Goal: Task Accomplishment & Management: Manage account settings

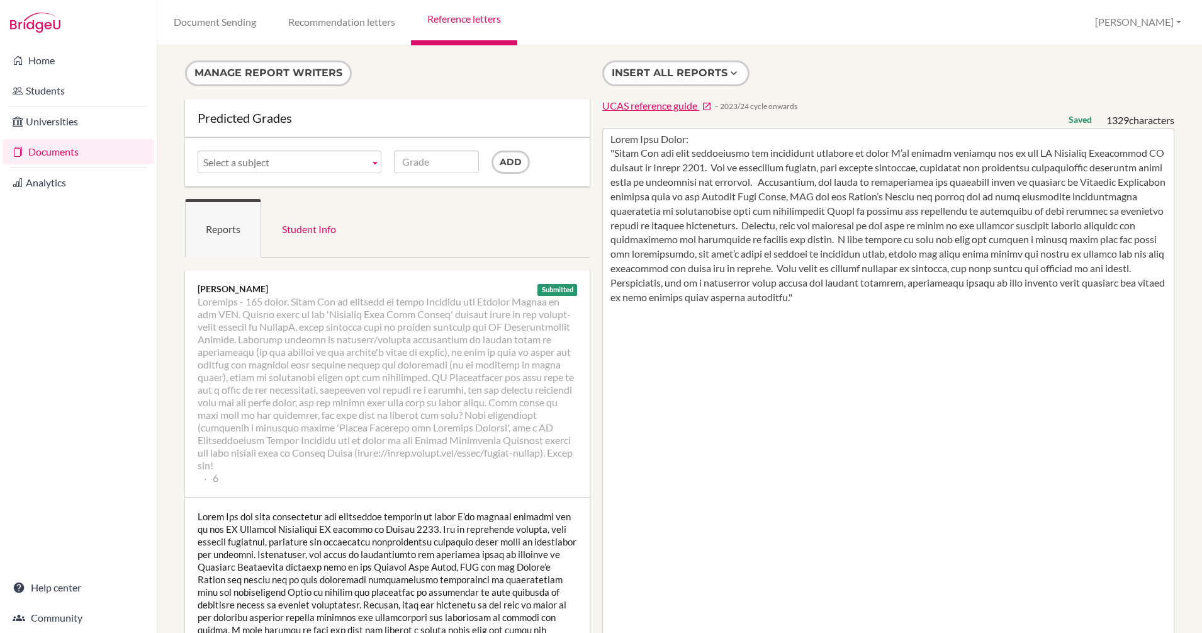
scroll to position [66, 0]
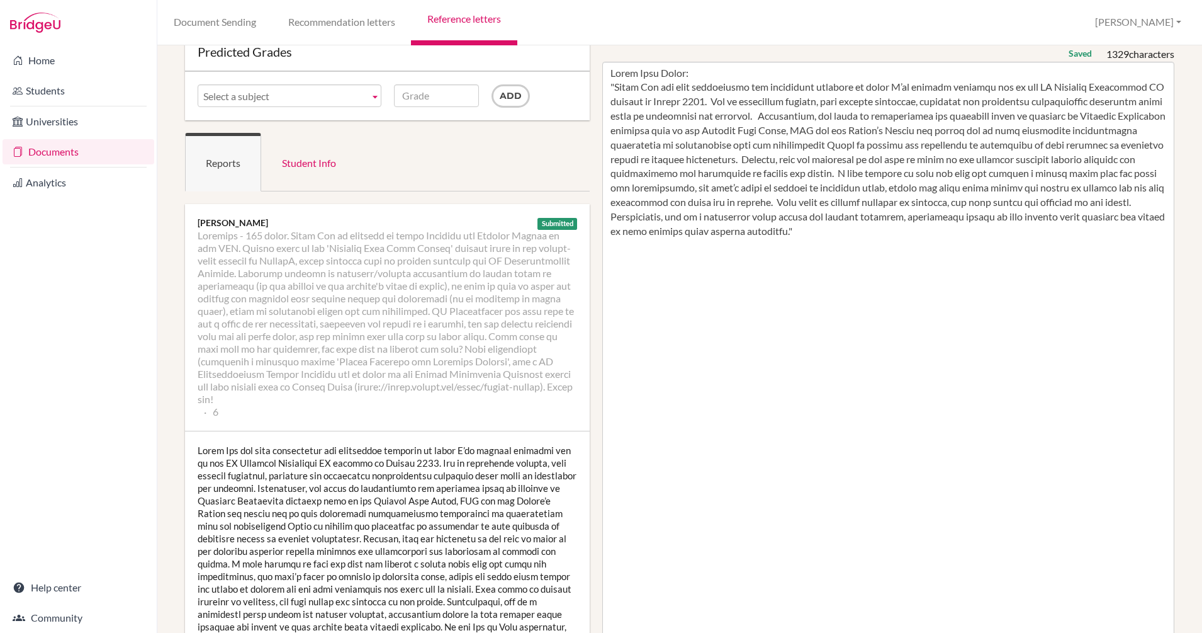
click at [37, 23] on img at bounding box center [35, 23] width 50 height 20
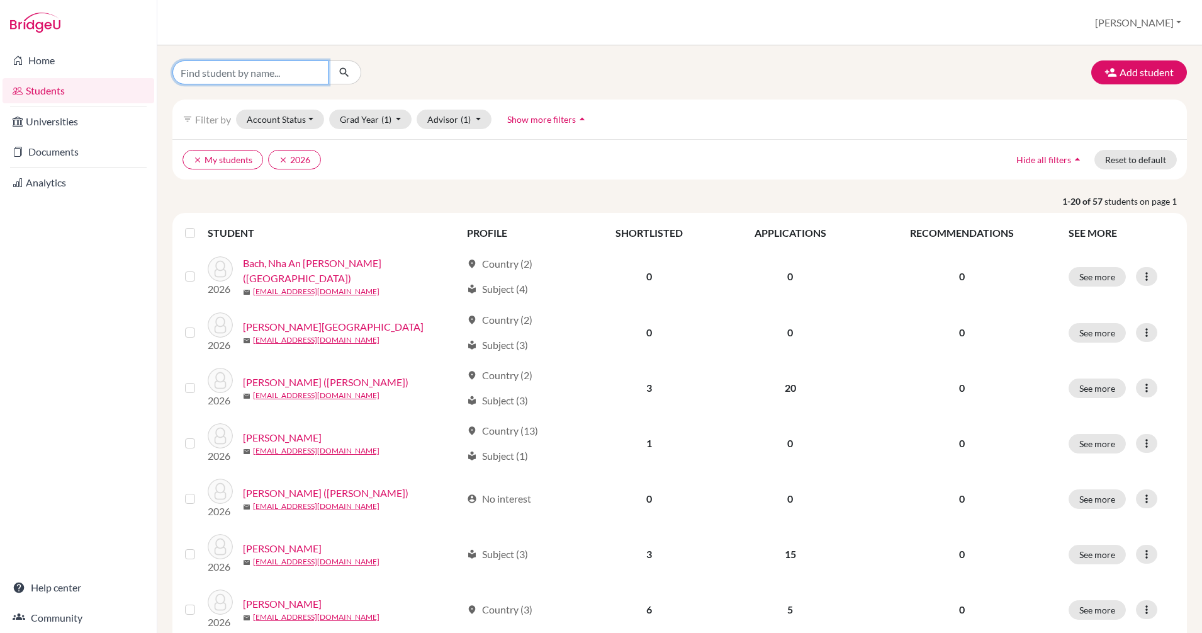
click at [313, 75] on input "Find student by name..." at bounding box center [250, 72] width 156 height 24
type input "david"
click at [344, 72] on icon "submit" at bounding box center [344, 72] width 13 height 13
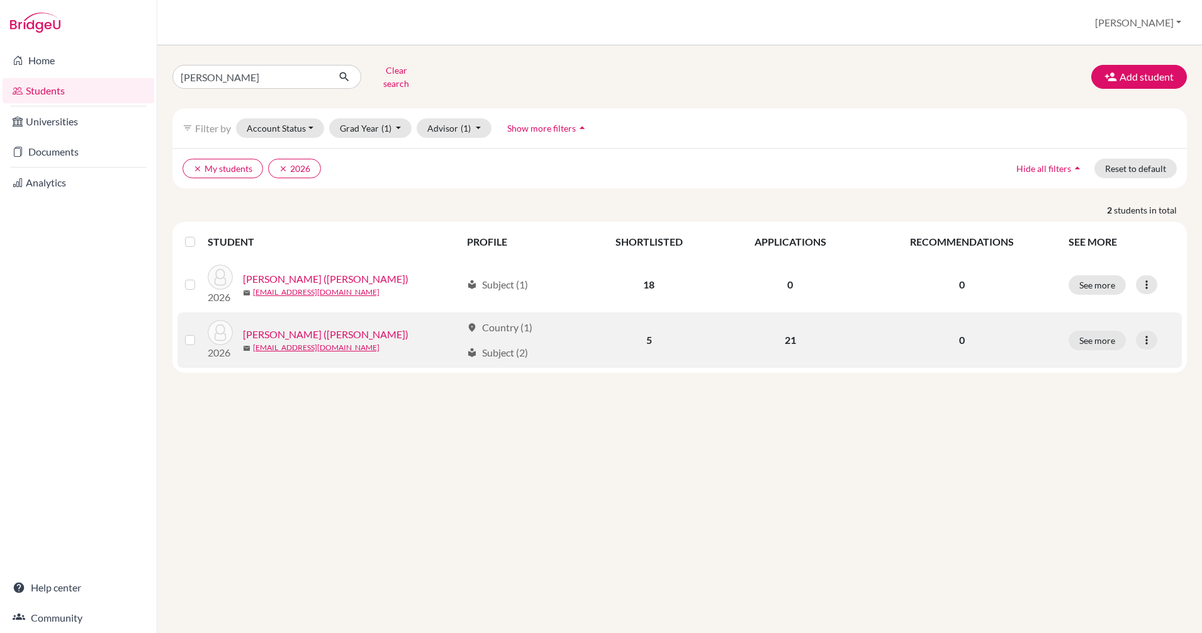
click at [314, 329] on link "Hong, Yoonsung (David)" at bounding box center [326, 334] width 166 height 15
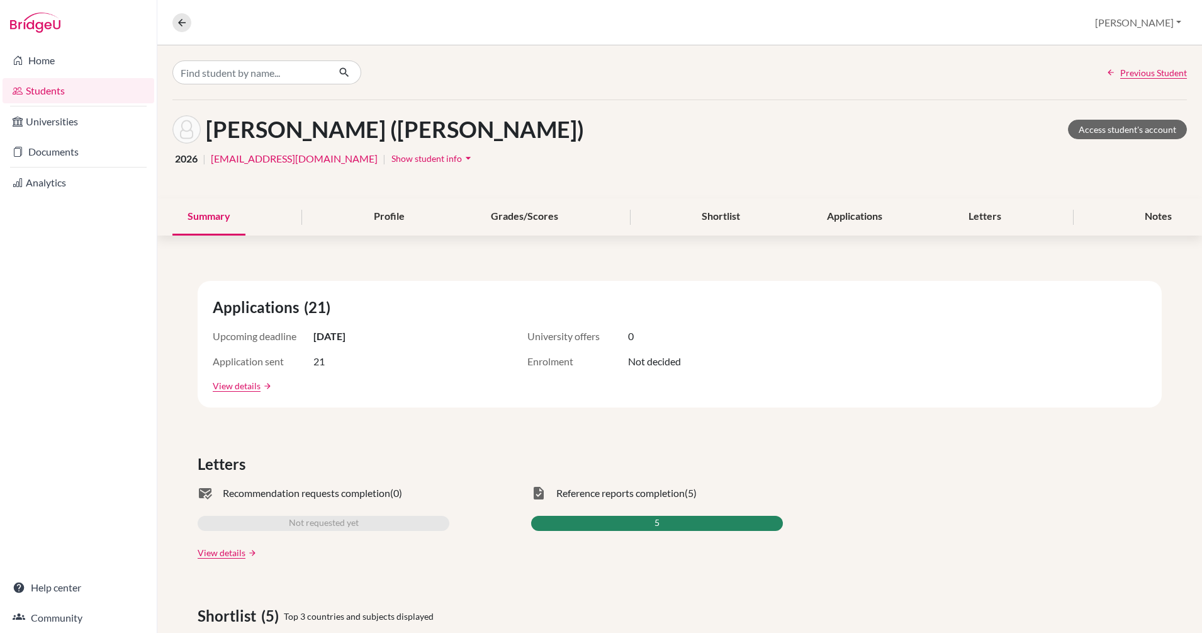
click at [462, 160] on icon "arrow_drop_down" at bounding box center [468, 158] width 13 height 13
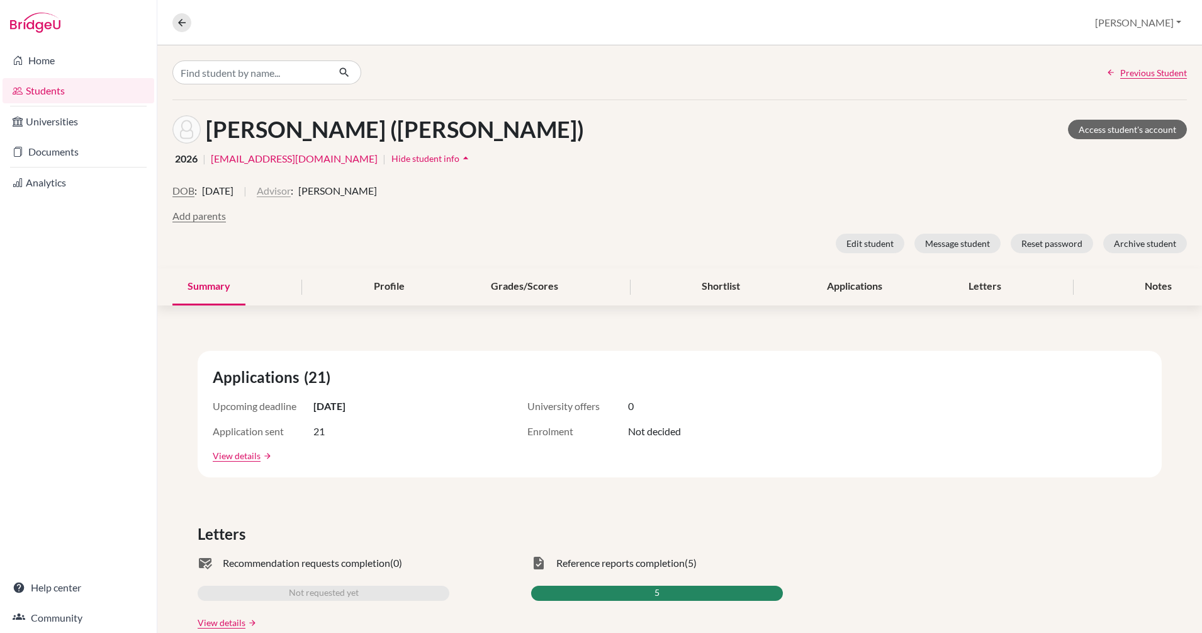
click at [291, 192] on button "Advisor" at bounding box center [274, 190] width 34 height 15
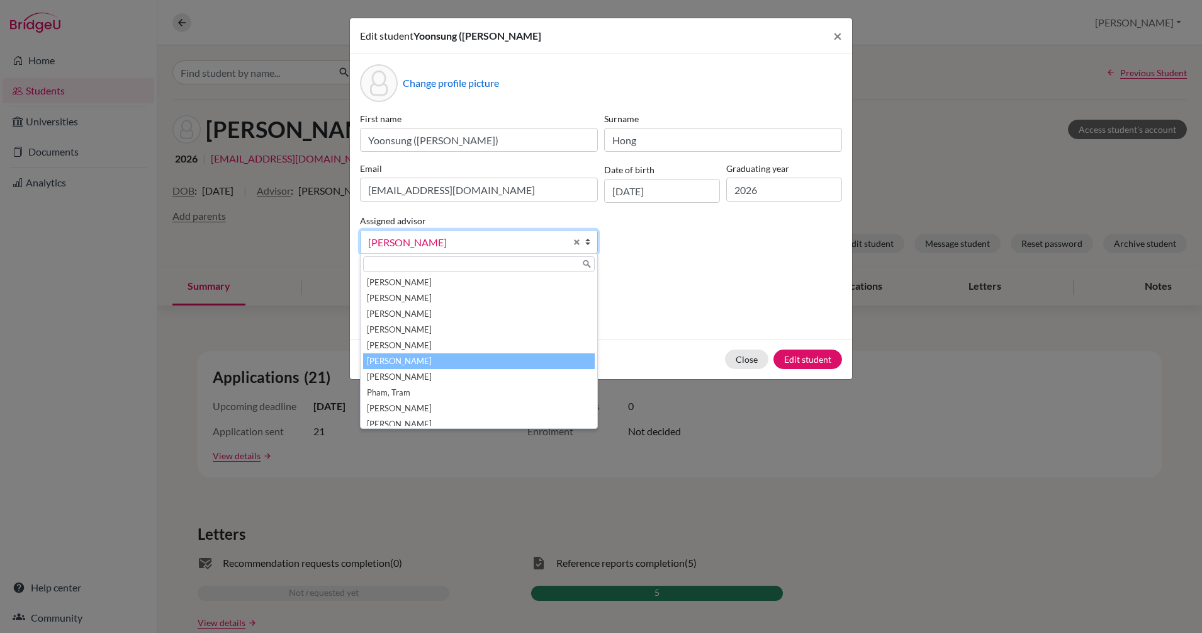
click at [414, 365] on li "[PERSON_NAME]" at bounding box center [479, 361] width 232 height 16
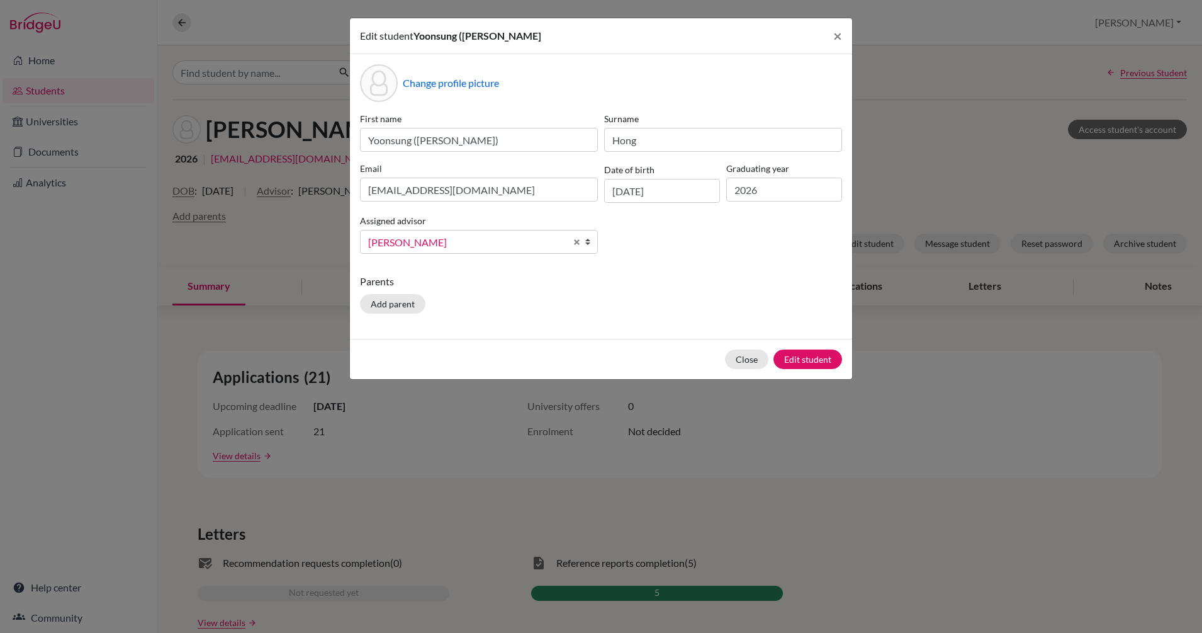
click at [687, 273] on div "Change profile picture First name Yoonsung (David) Surname Hong Email dhong@bis…" at bounding box center [601, 196] width 502 height 285
click at [806, 358] on button "Edit student" at bounding box center [808, 359] width 69 height 20
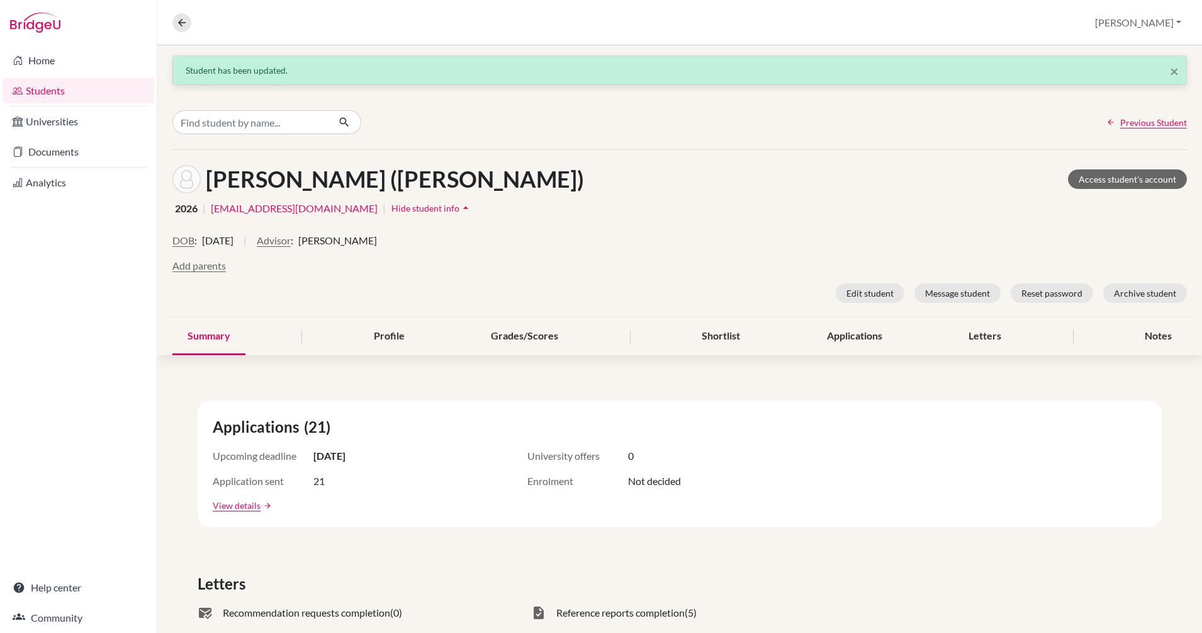
click at [42, 93] on link "Students" at bounding box center [79, 90] width 152 height 25
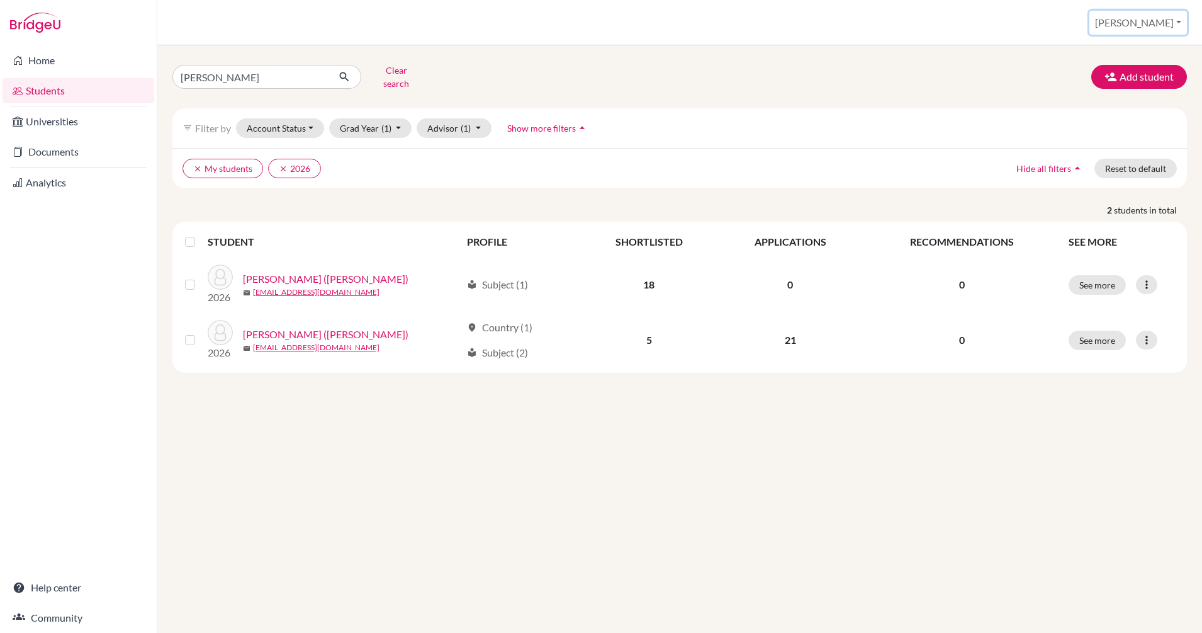
click at [1178, 21] on button "[PERSON_NAME]" at bounding box center [1139, 23] width 98 height 24
click at [1107, 51] on link "Profile" at bounding box center [1079, 52] width 99 height 20
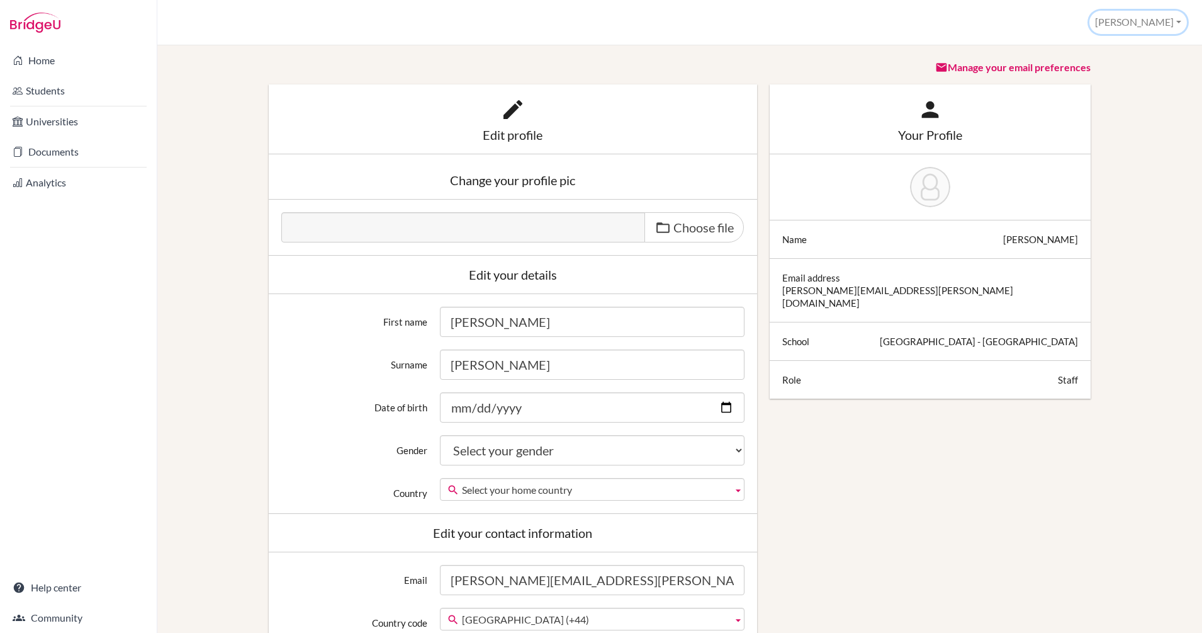
click at [1166, 23] on button "[PERSON_NAME]" at bounding box center [1139, 22] width 98 height 23
click at [1148, 73] on link "School Settings" at bounding box center [1136, 71] width 99 height 20
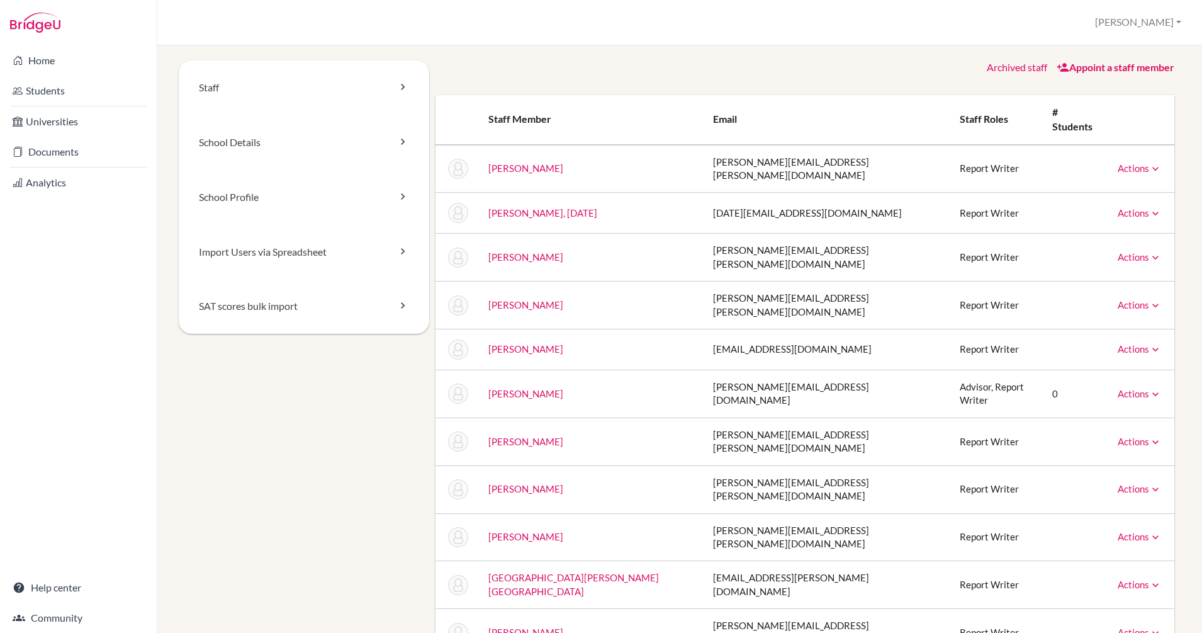
click at [221, 94] on link "Staff" at bounding box center [304, 87] width 251 height 55
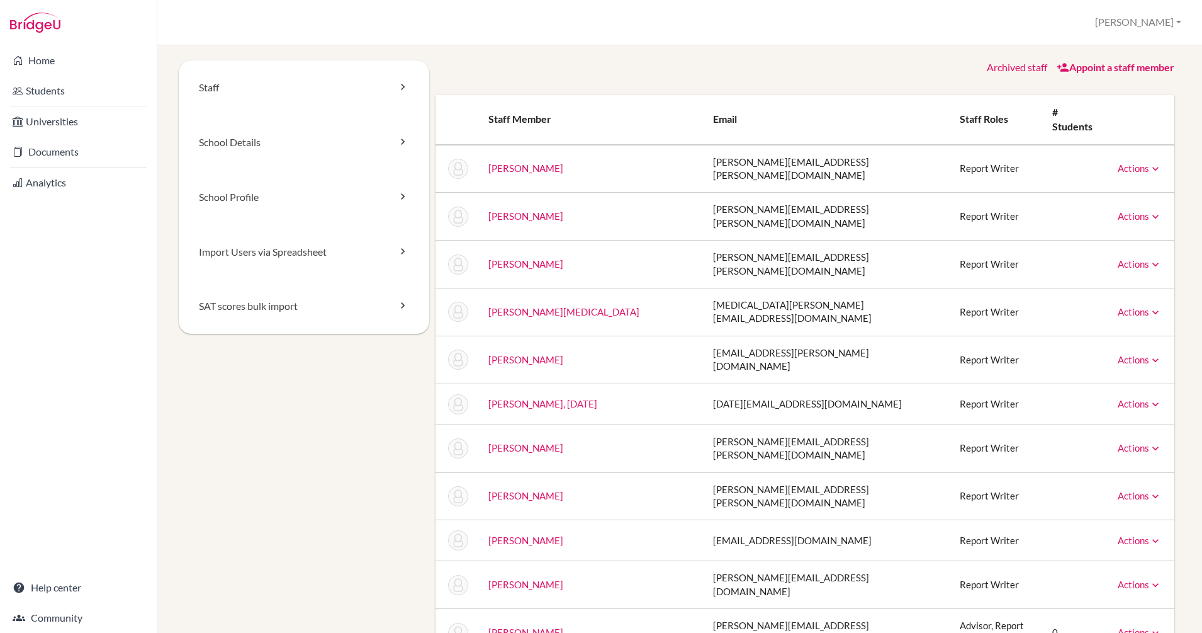
click at [505, 52] on div "Staff School Details School Profile Import Users via Spreadsheet SAT scores bul…" at bounding box center [679, 338] width 1045 height 587
click at [35, 59] on link "Home" at bounding box center [79, 60] width 152 height 25
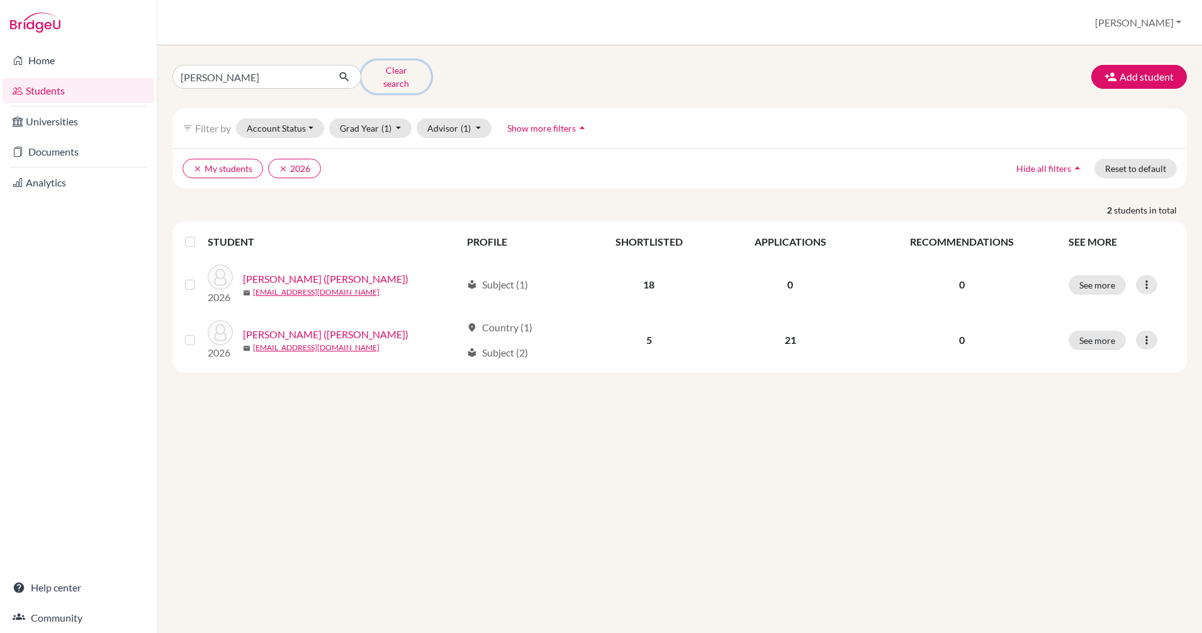
click at [390, 71] on button "Clear search" at bounding box center [396, 76] width 70 height 33
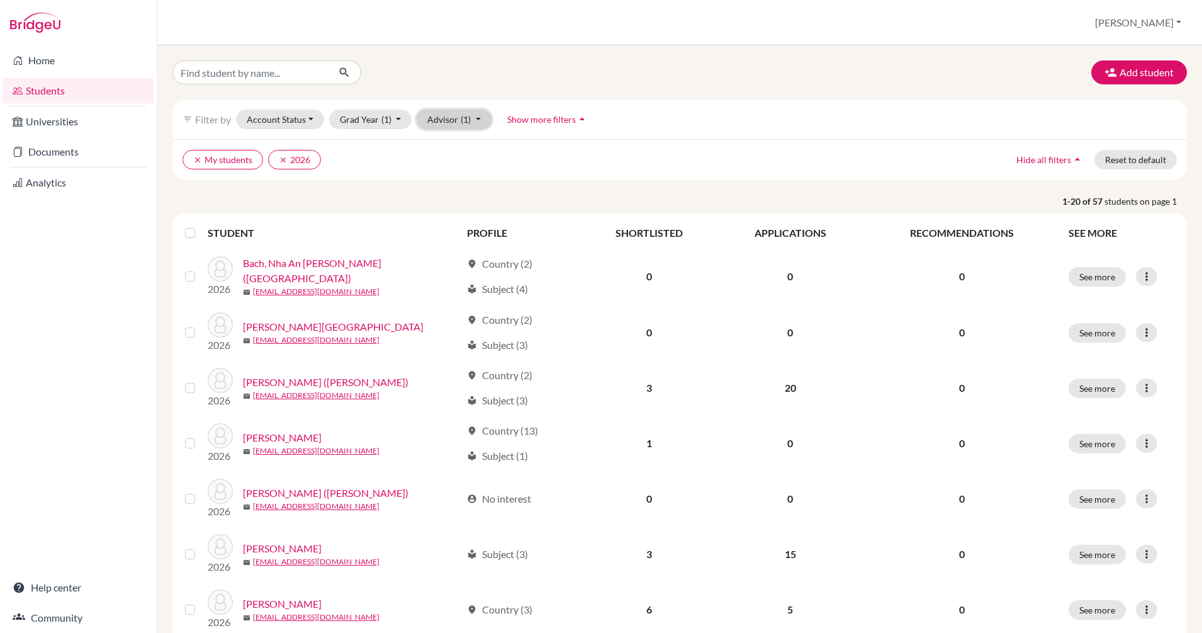
click at [478, 119] on button "Advisor (1)" at bounding box center [454, 120] width 75 height 20
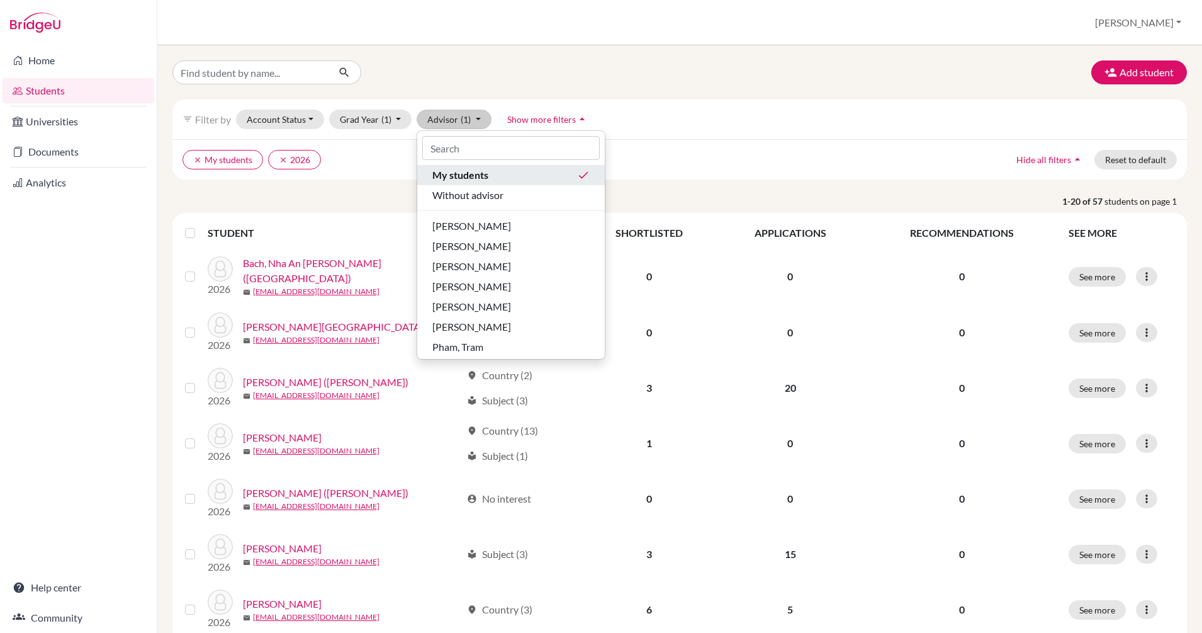
click at [492, 176] on div "My students done" at bounding box center [511, 174] width 157 height 15
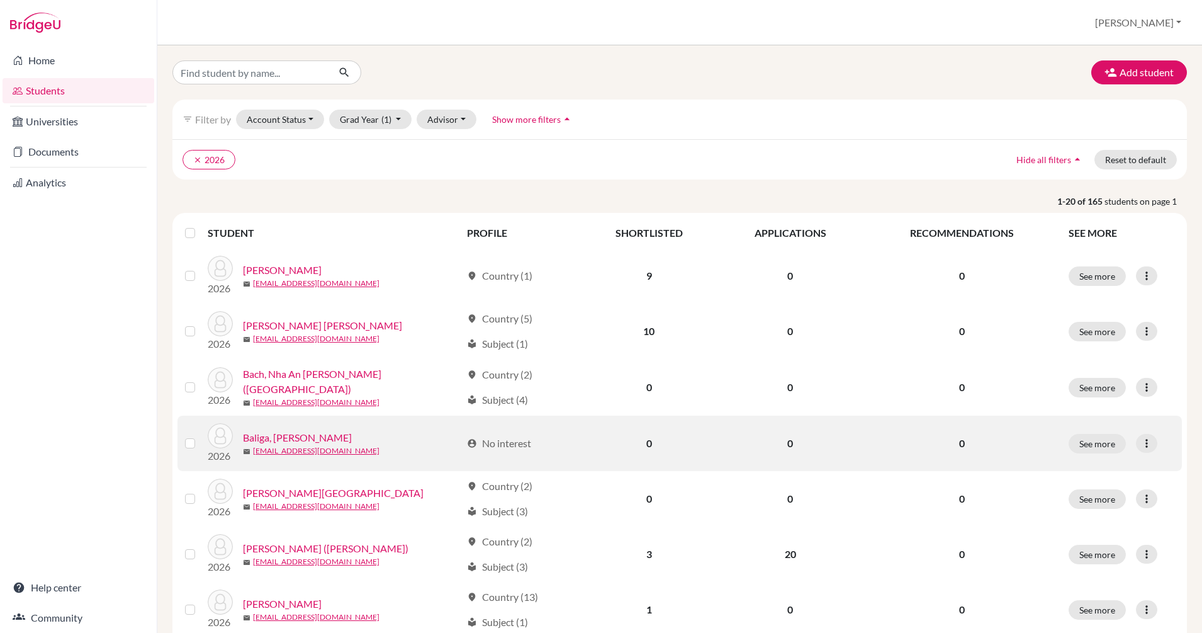
scroll to position [808, 0]
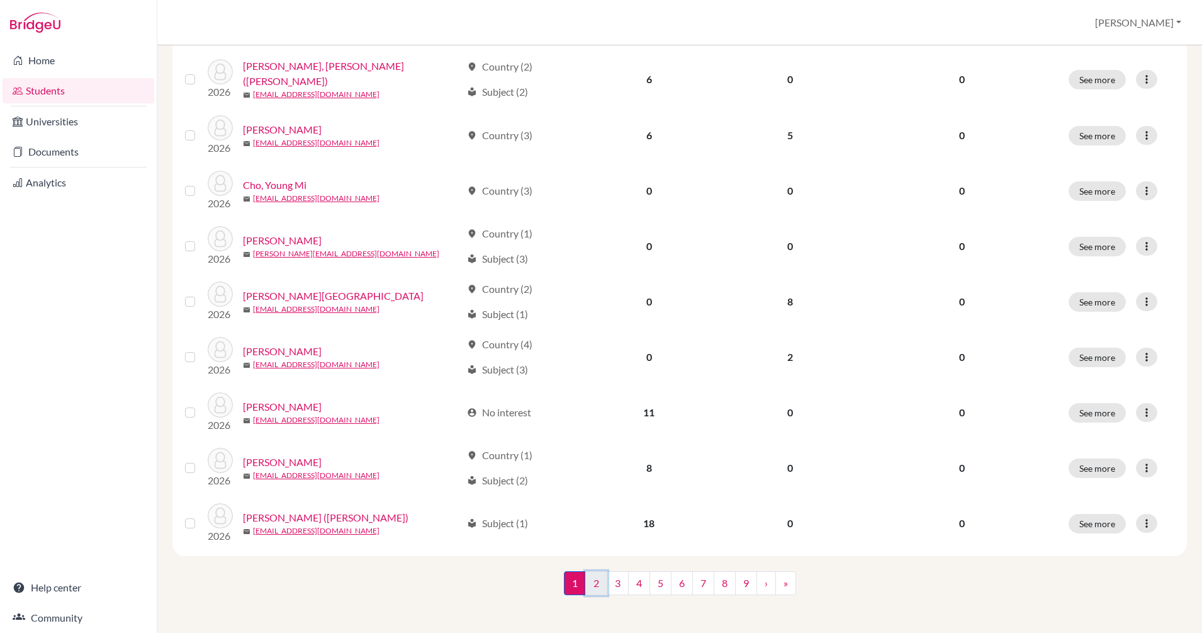
click at [590, 578] on link "2" at bounding box center [596, 583] width 22 height 24
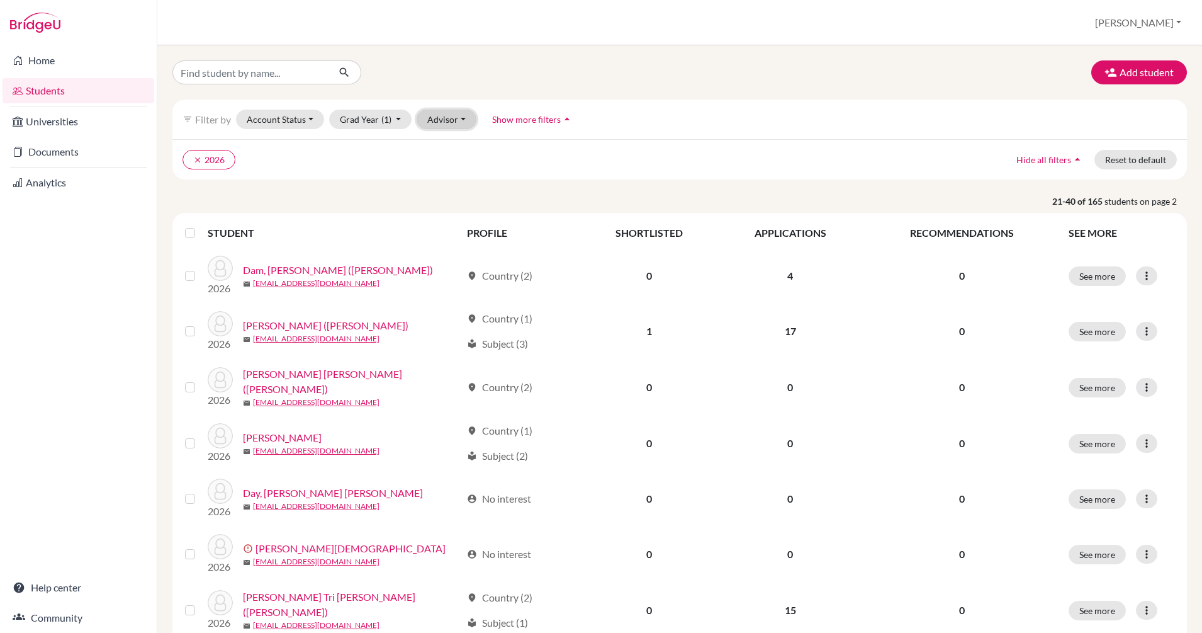
click at [473, 114] on button "Advisor" at bounding box center [447, 120] width 60 height 20
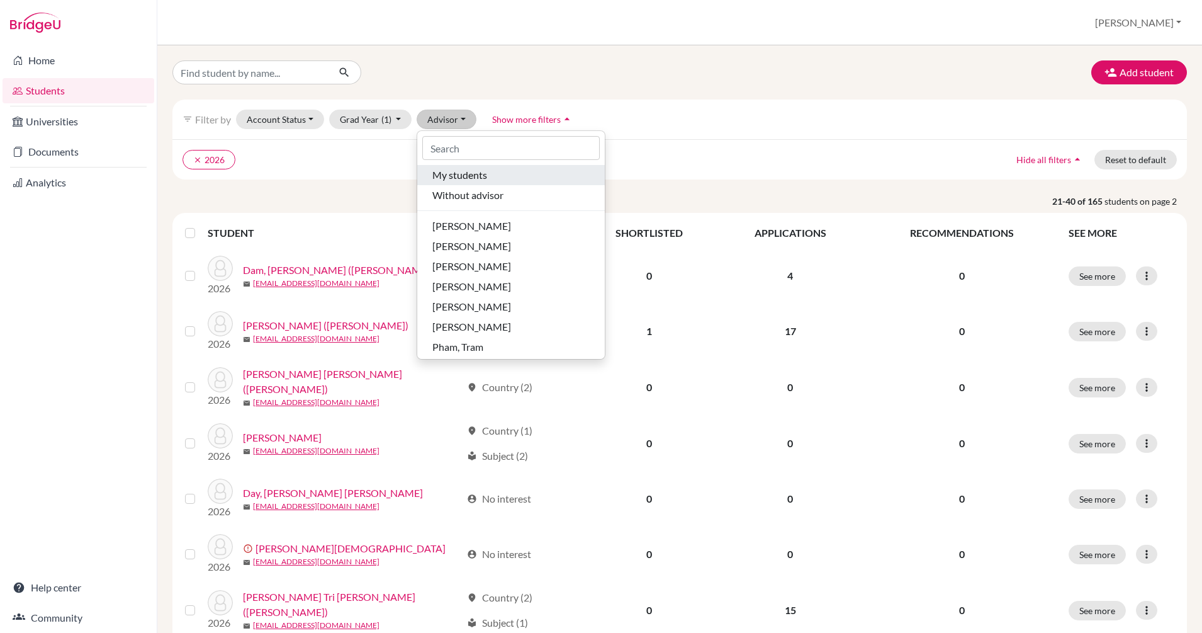
click at [461, 173] on span "My students" at bounding box center [460, 174] width 55 height 15
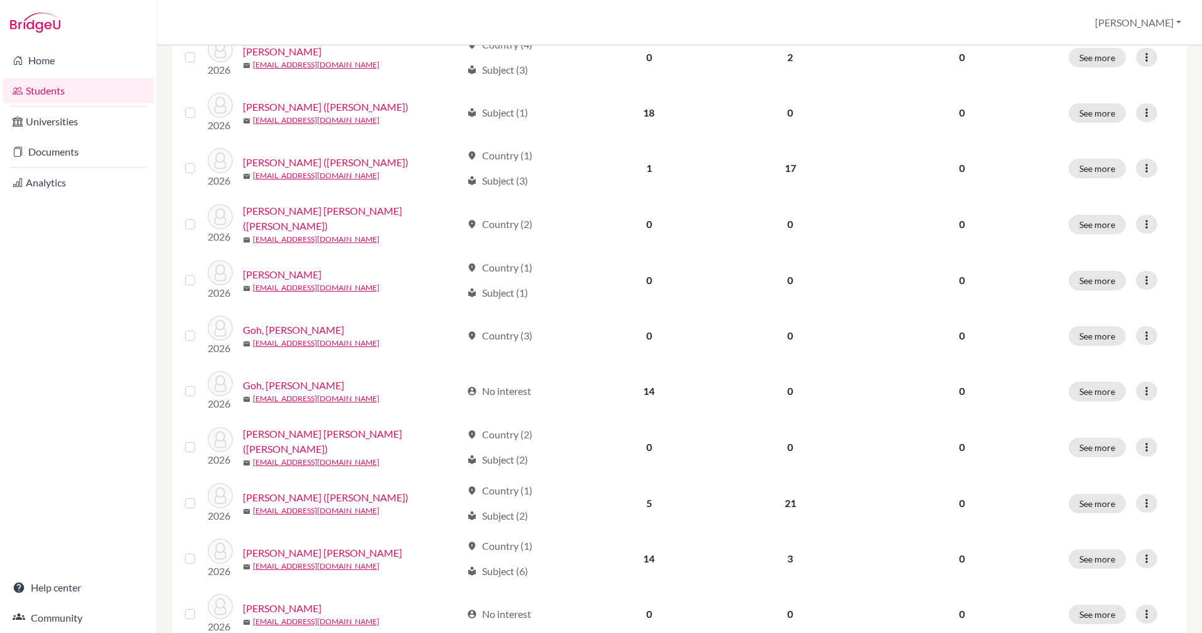
scroll to position [692, 0]
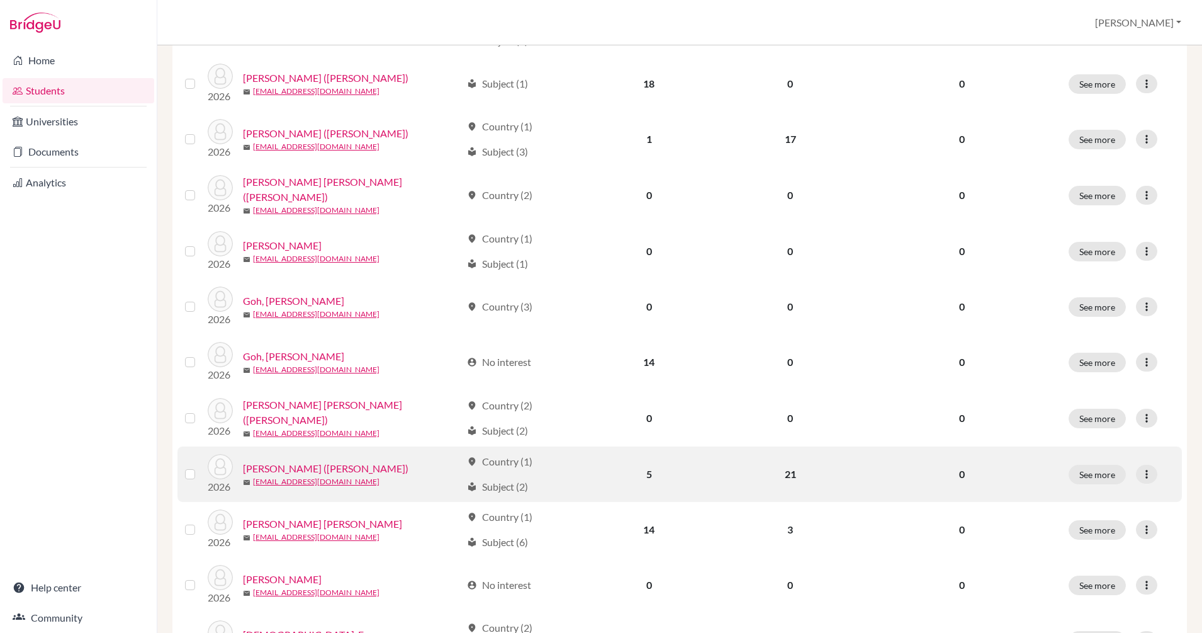
click at [390, 467] on div "Hong, Yoonsung (David)" at bounding box center [352, 468] width 218 height 15
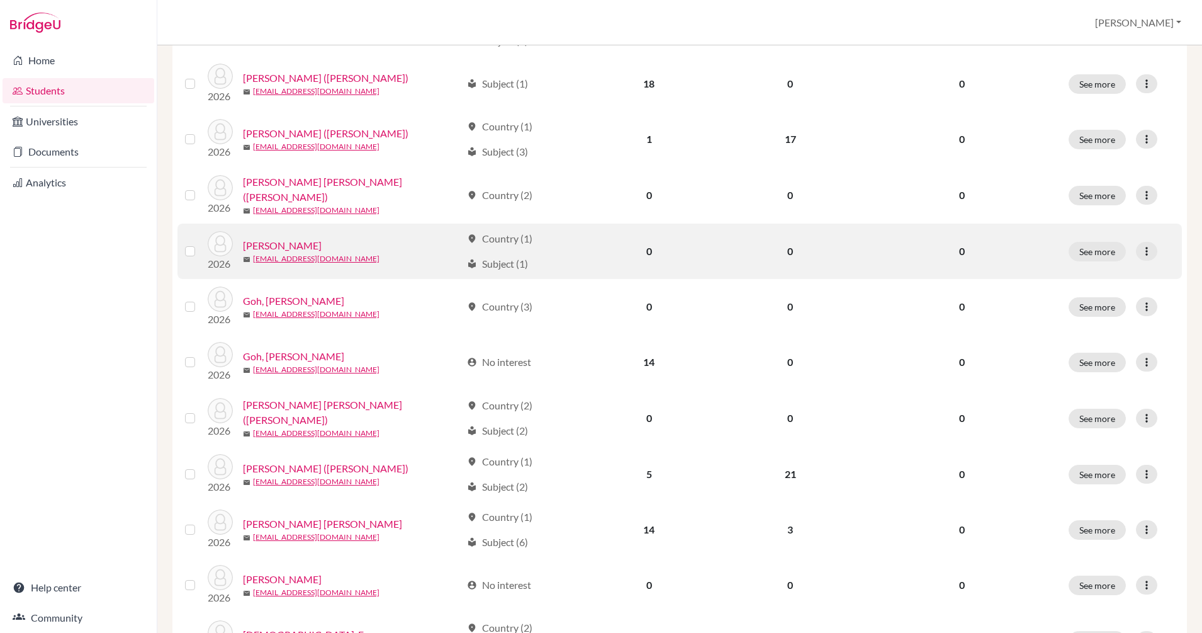
scroll to position [0, 0]
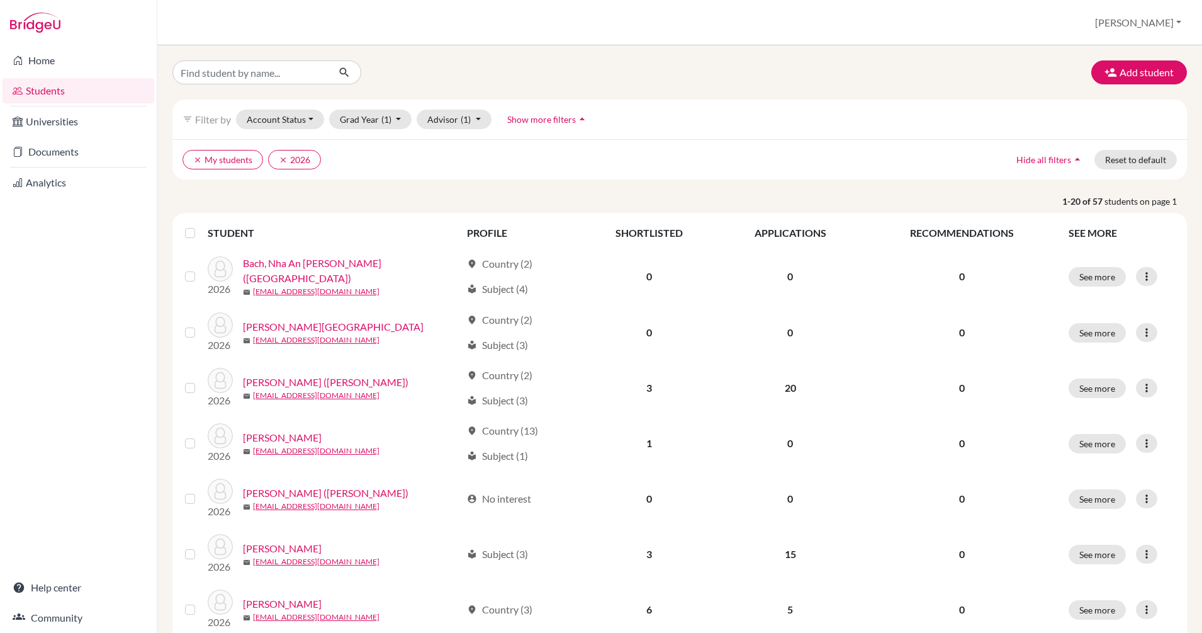
click at [576, 118] on icon "arrow_drop_up" at bounding box center [582, 119] width 13 height 13
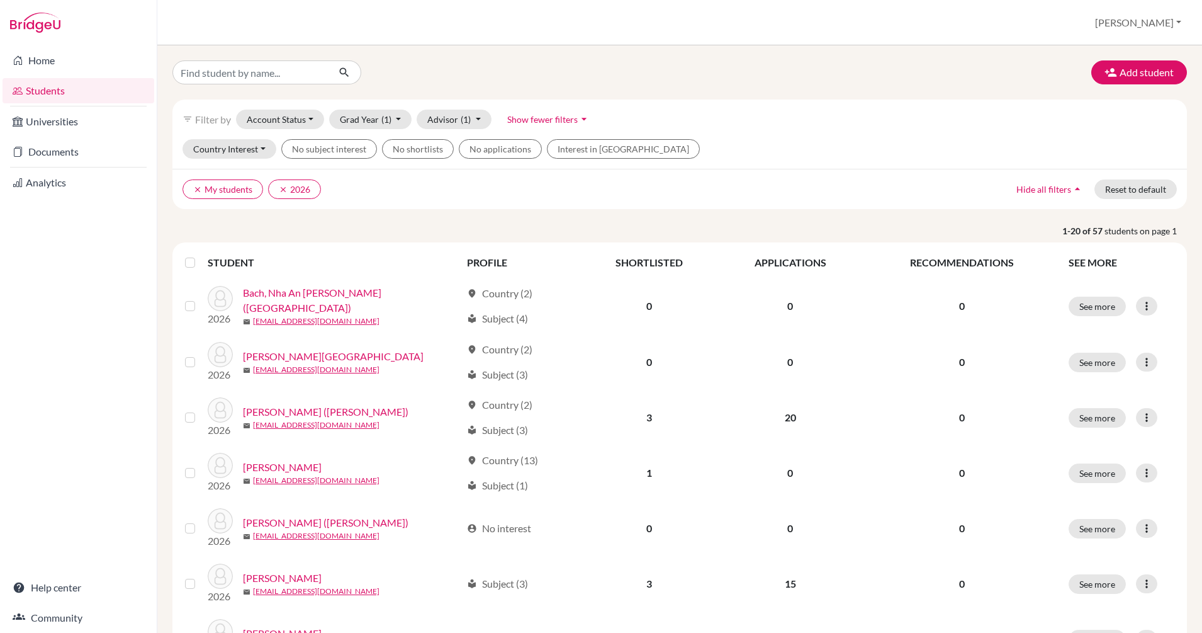
click at [744, 130] on div "filter_list Filter by Account Status Active accounts Archived accounts Register…" at bounding box center [679, 119] width 1015 height 40
click at [47, 150] on link "Documents" at bounding box center [79, 151] width 152 height 25
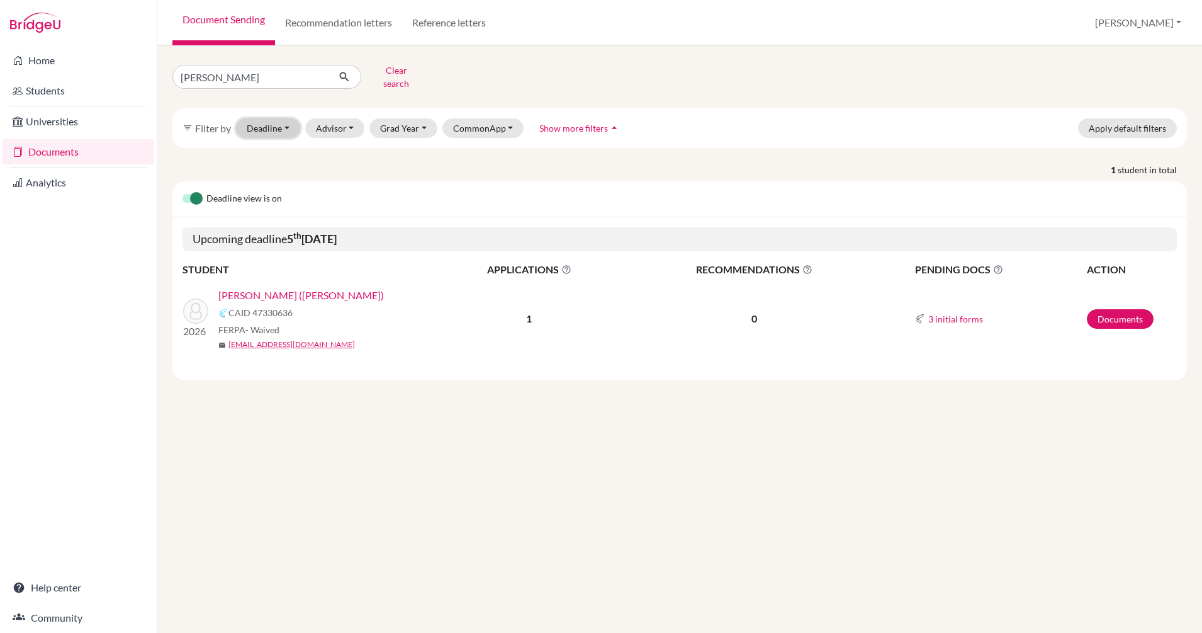
click at [284, 120] on button "Deadline - Select a date range Or double click for a single date selection Toda…" at bounding box center [268, 128] width 64 height 20
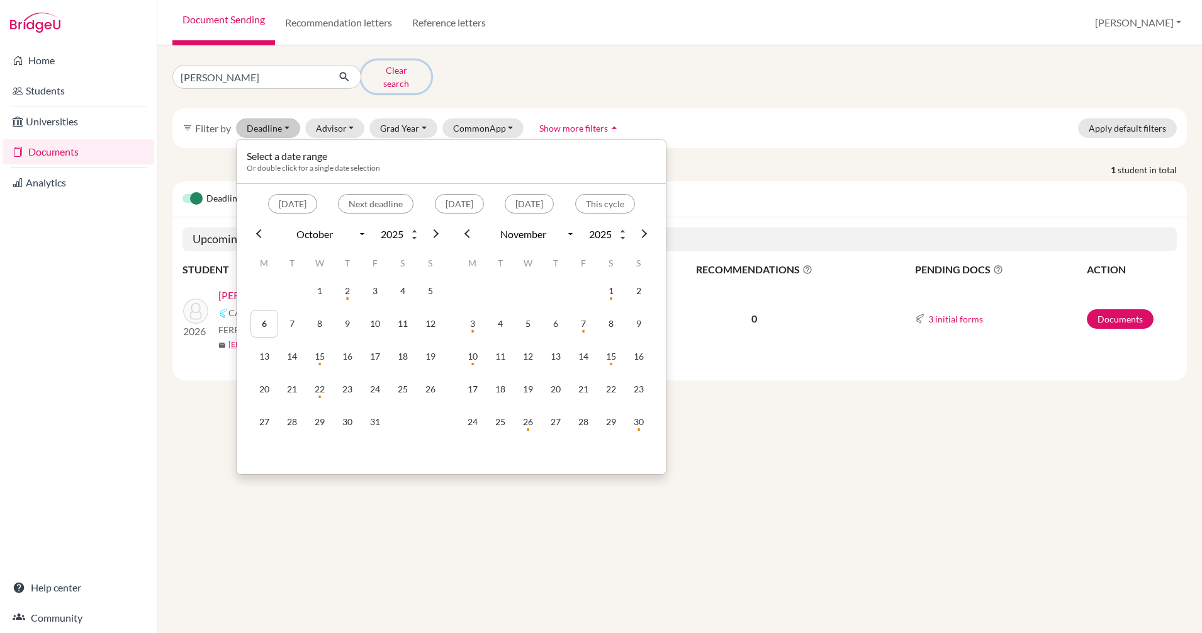
click at [396, 72] on button "Clear search" at bounding box center [396, 76] width 70 height 33
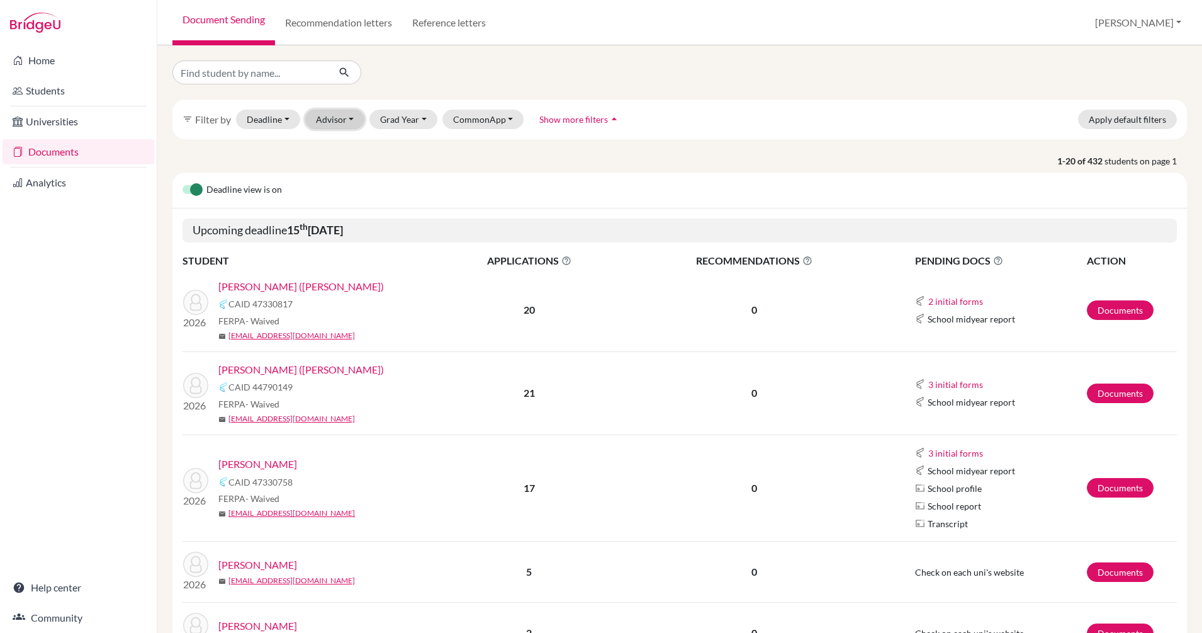
click at [353, 116] on button "Advisor" at bounding box center [335, 120] width 60 height 20
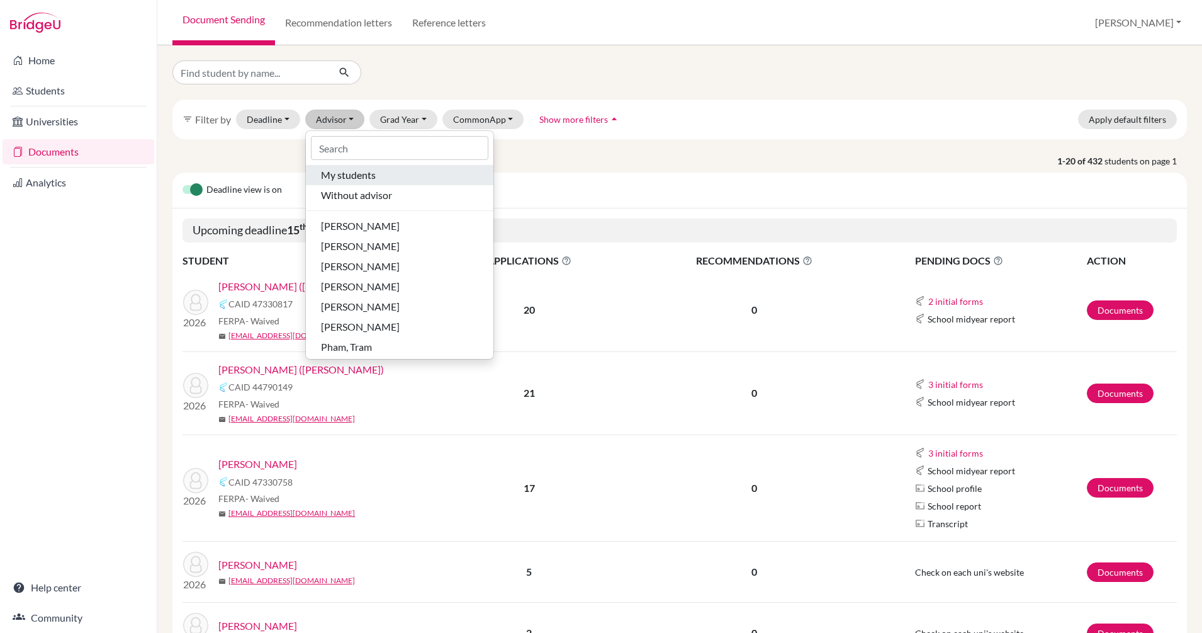
click at [356, 175] on span "My students" at bounding box center [348, 174] width 55 height 15
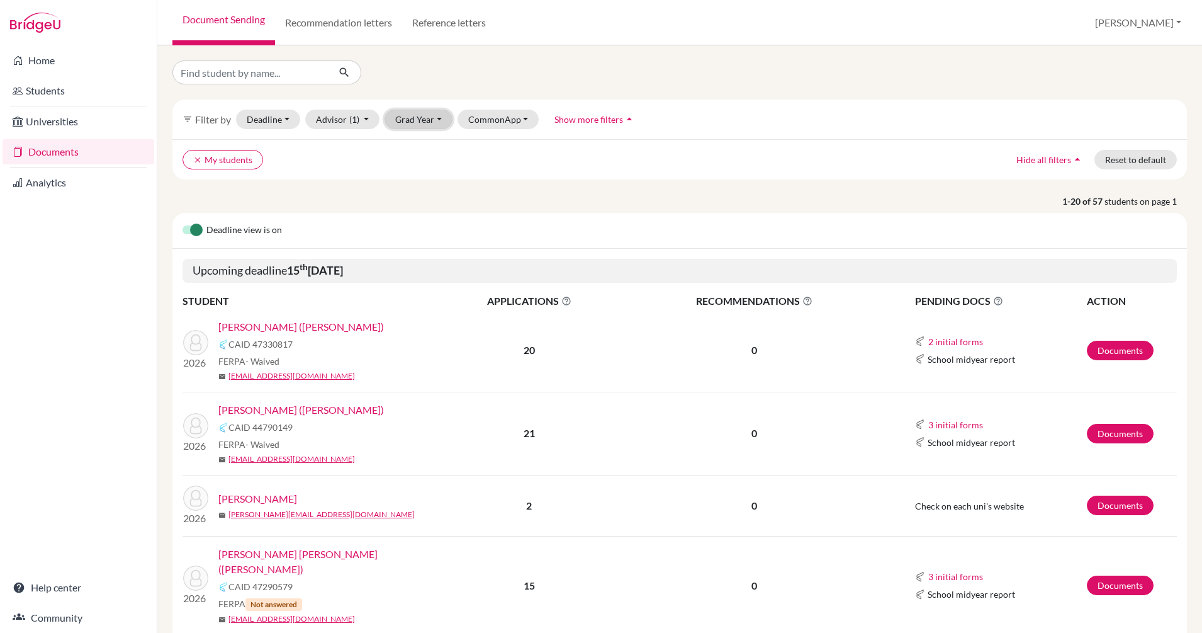
click at [407, 122] on button "Grad Year" at bounding box center [419, 120] width 68 height 20
click at [419, 188] on span "2026" at bounding box center [411, 186] width 23 height 15
click at [536, 116] on button "CommonApp" at bounding box center [514, 120] width 82 height 20
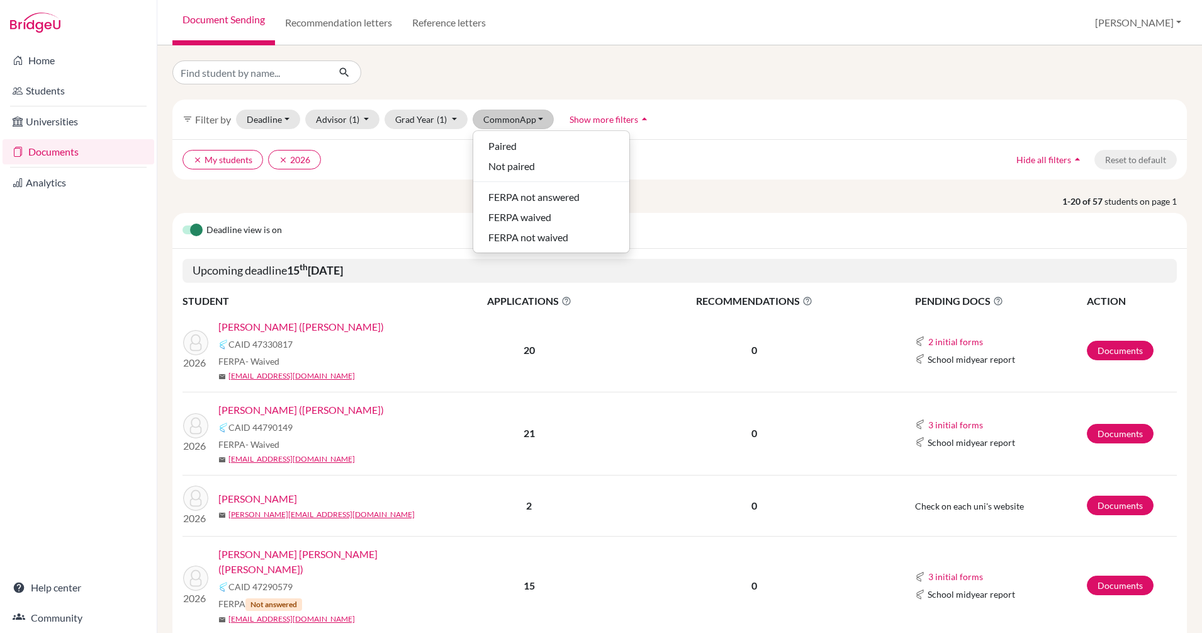
click at [596, 81] on div at bounding box center [680, 72] width 1034 height 24
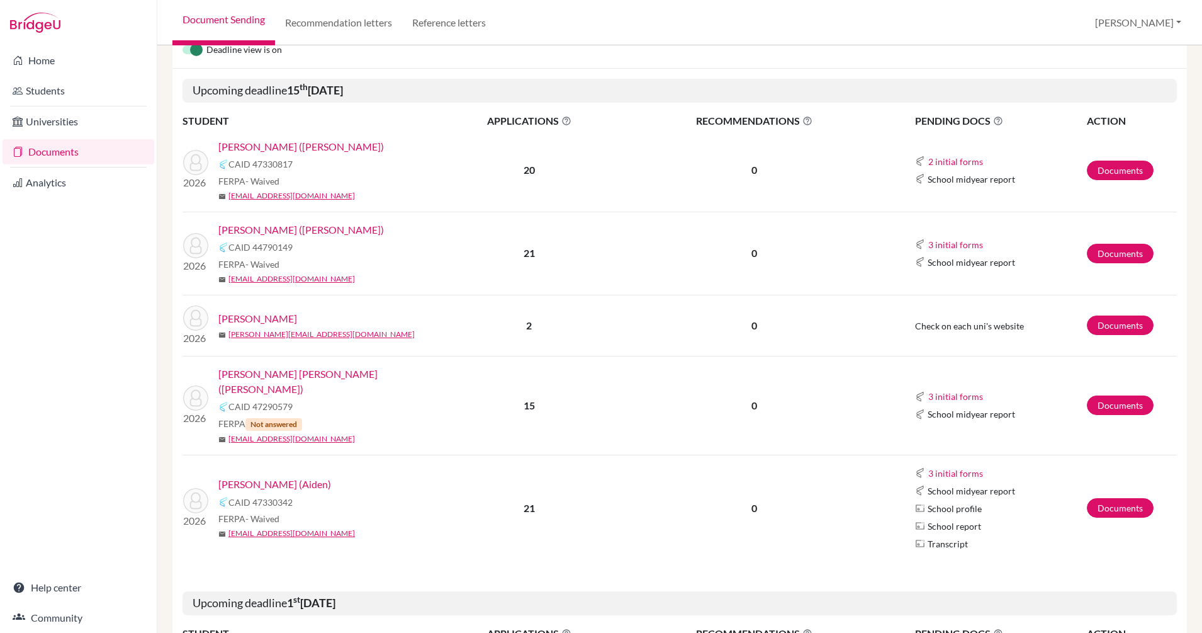
scroll to position [182, 0]
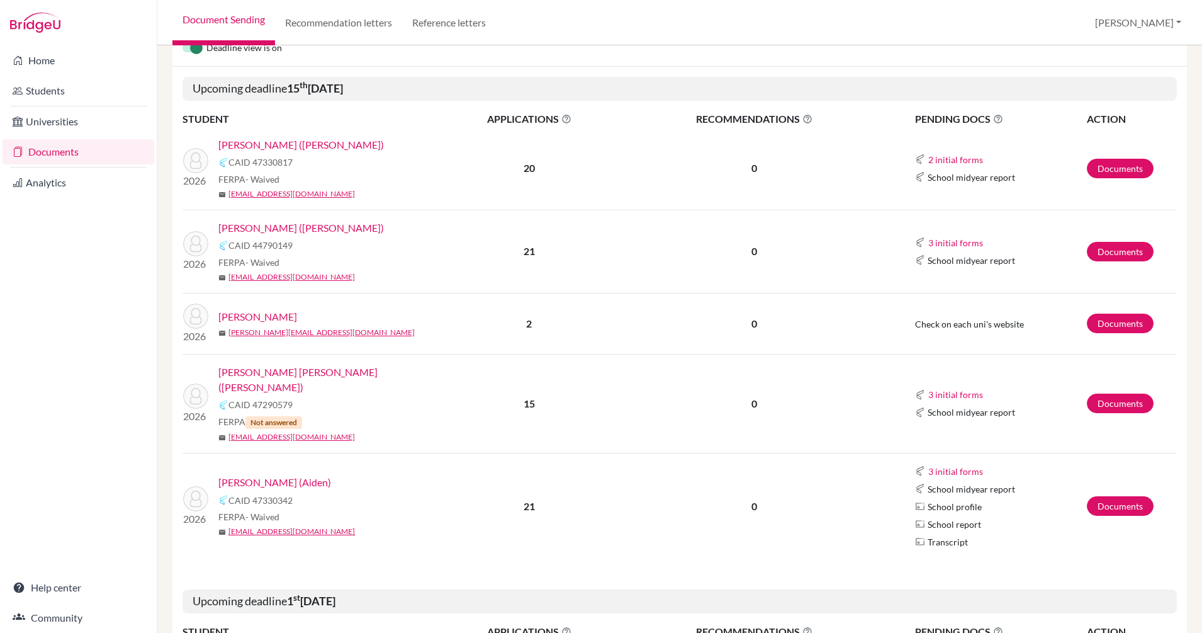
click at [271, 475] on link "[PERSON_NAME] (Aiden)" at bounding box center [274, 482] width 113 height 15
click at [274, 371] on link "[PERSON_NAME] [PERSON_NAME] ([PERSON_NAME])" at bounding box center [330, 380] width 225 height 30
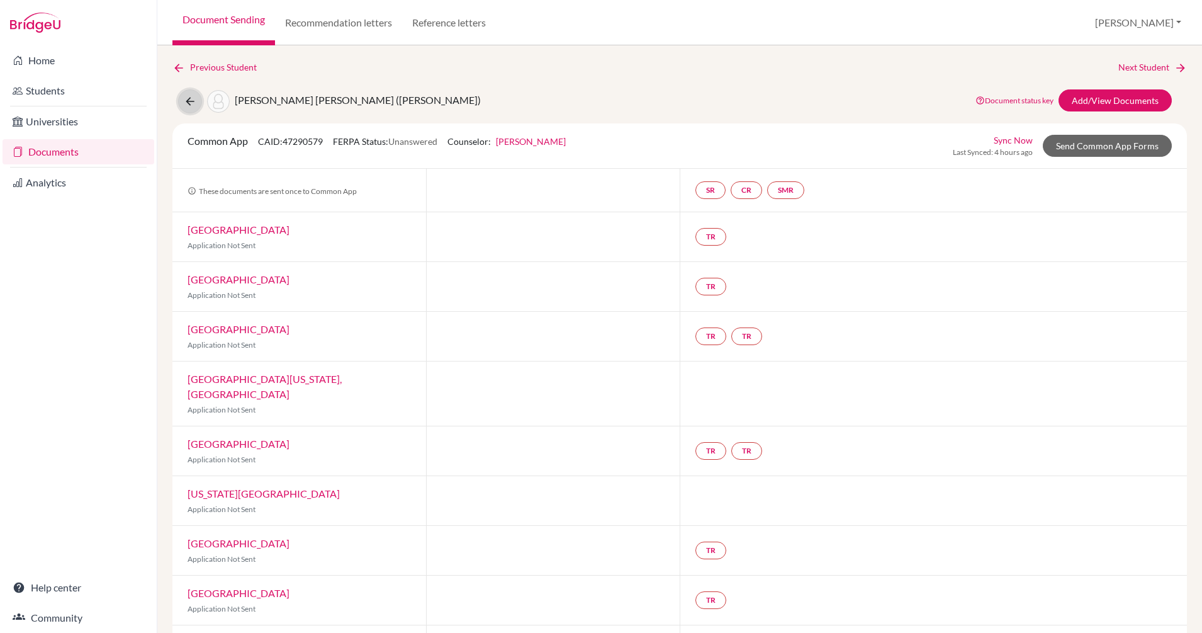
click at [196, 99] on button at bounding box center [190, 101] width 24 height 24
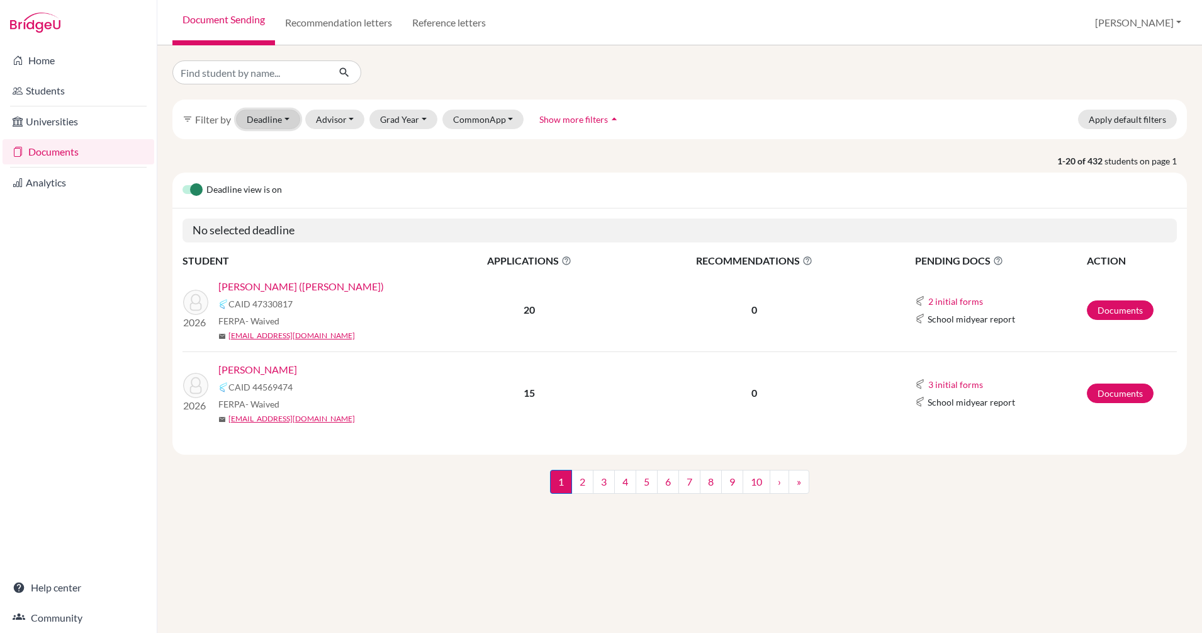
click at [276, 111] on button "Deadline - Select a date range Or double click for a single date selection [DAT…" at bounding box center [268, 120] width 64 height 20
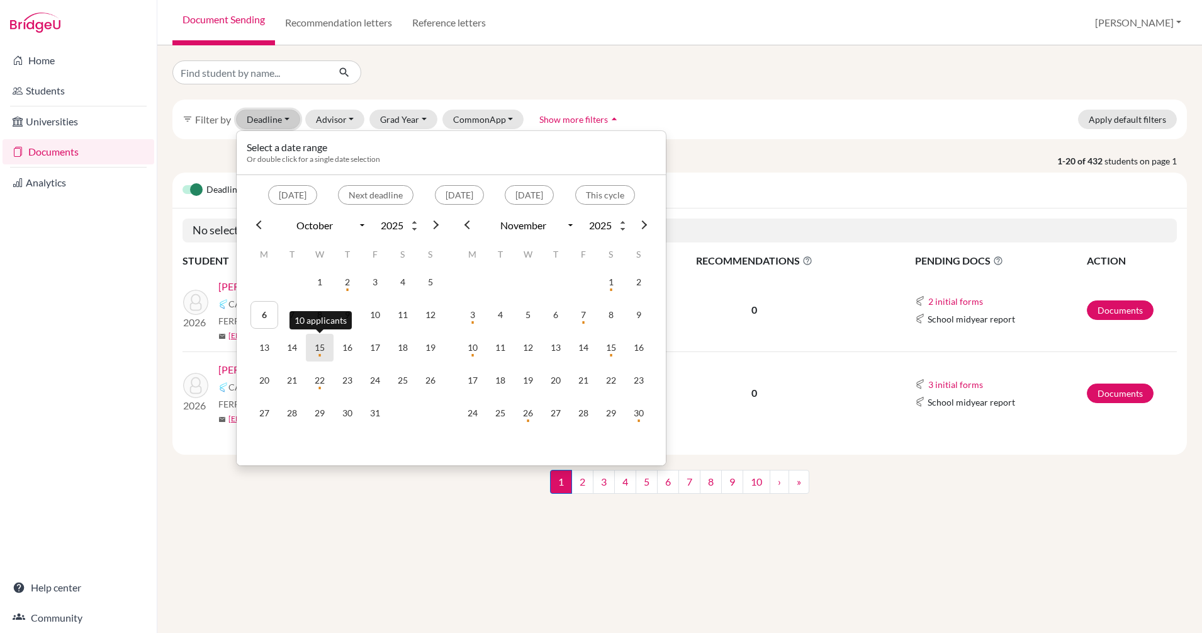
click at [326, 348] on td "15" at bounding box center [320, 348] width 28 height 28
click at [321, 339] on td "15" at bounding box center [320, 348] width 28 height 28
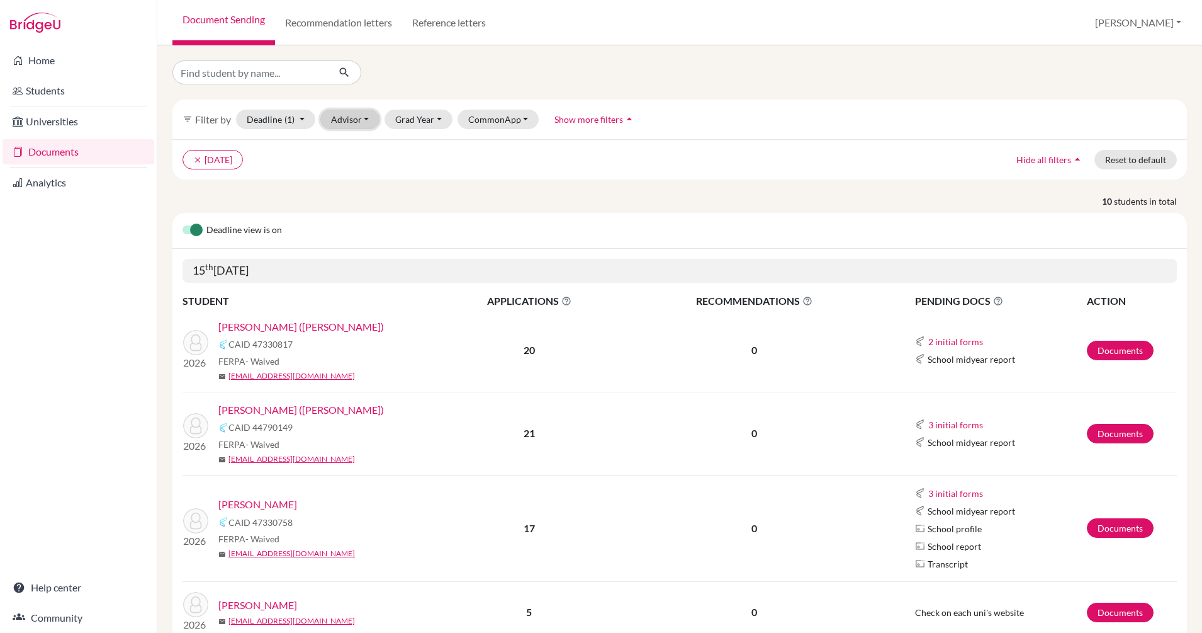
click at [359, 118] on button "Advisor" at bounding box center [350, 120] width 60 height 20
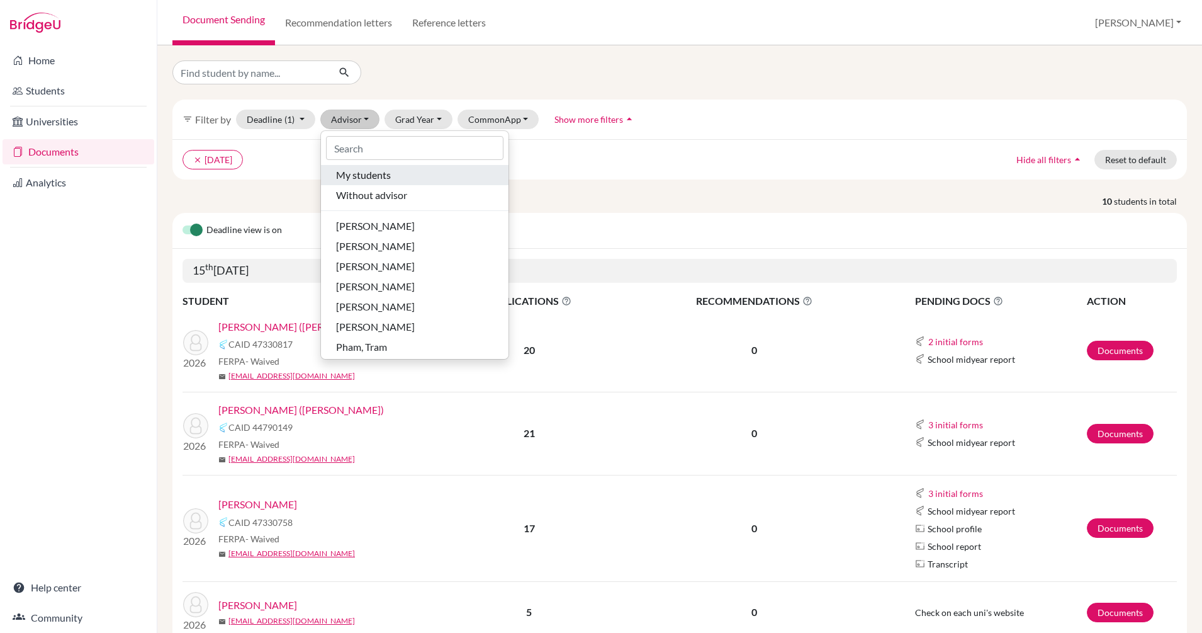
click at [368, 176] on span "My students" at bounding box center [363, 174] width 55 height 15
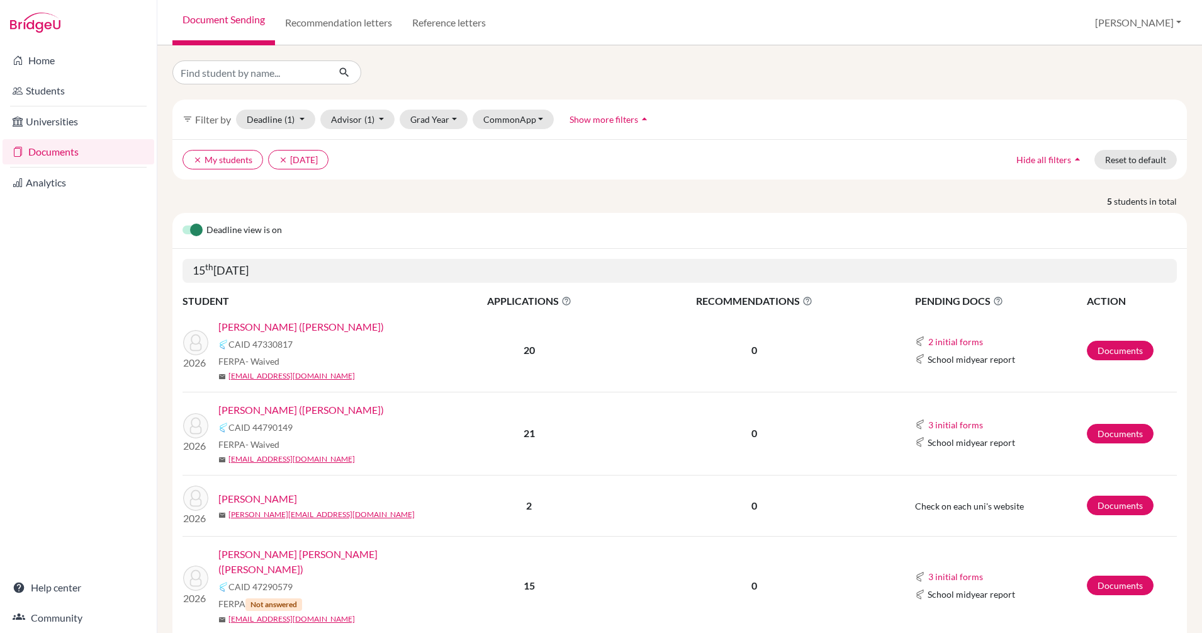
scroll to position [144, 0]
